Goal: Book appointment/travel/reservation

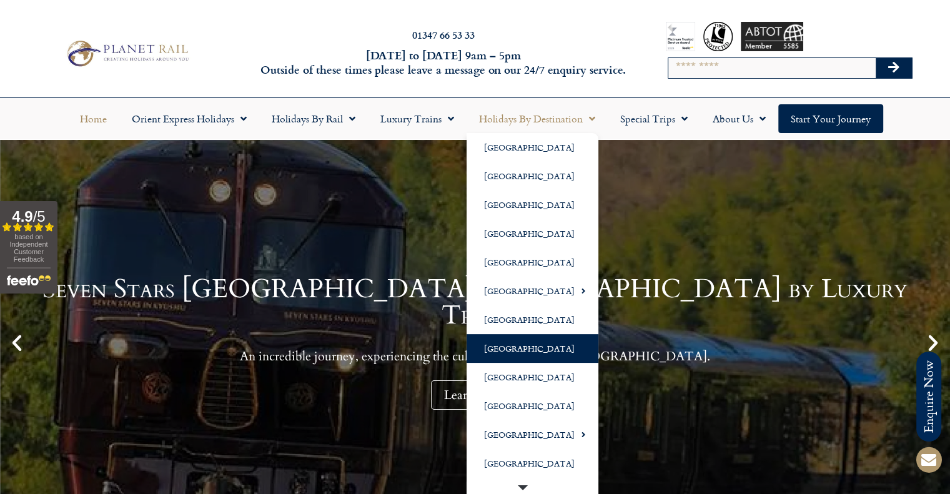
click at [521, 347] on link "[GEOGRAPHIC_DATA]" at bounding box center [532, 348] width 132 height 29
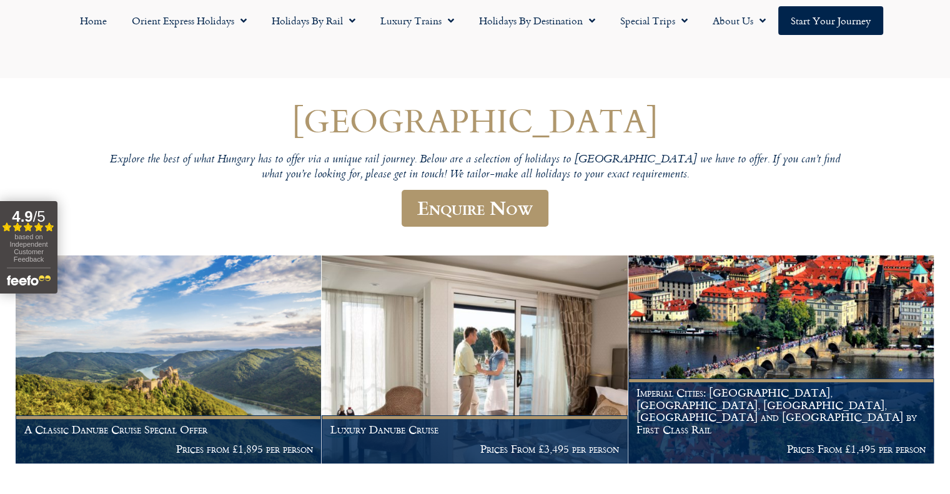
scroll to position [127, 0]
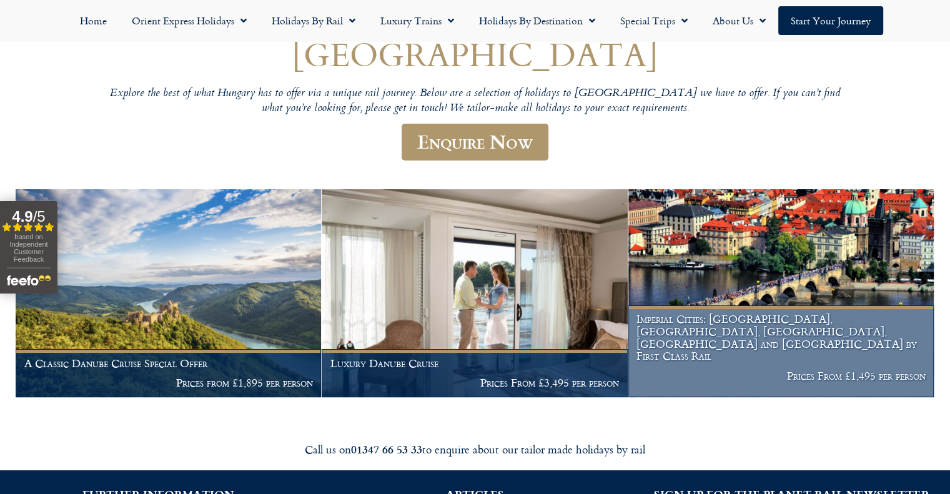
click at [756, 359] on h1 "Imperial Cities: Berlin, Prague, Budapest, Vienna and Nuremberg by First Class …" at bounding box center [780, 337] width 288 height 49
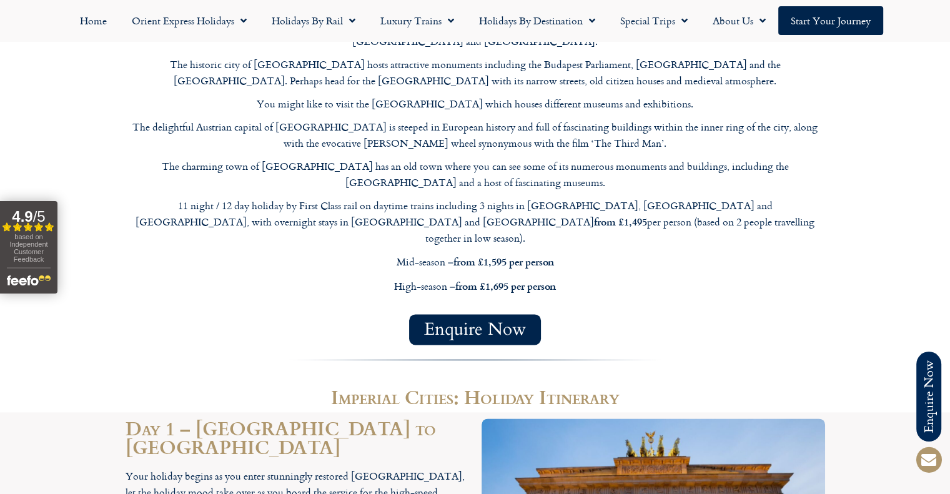
scroll to position [1311, 0]
